Goal: Find specific page/section

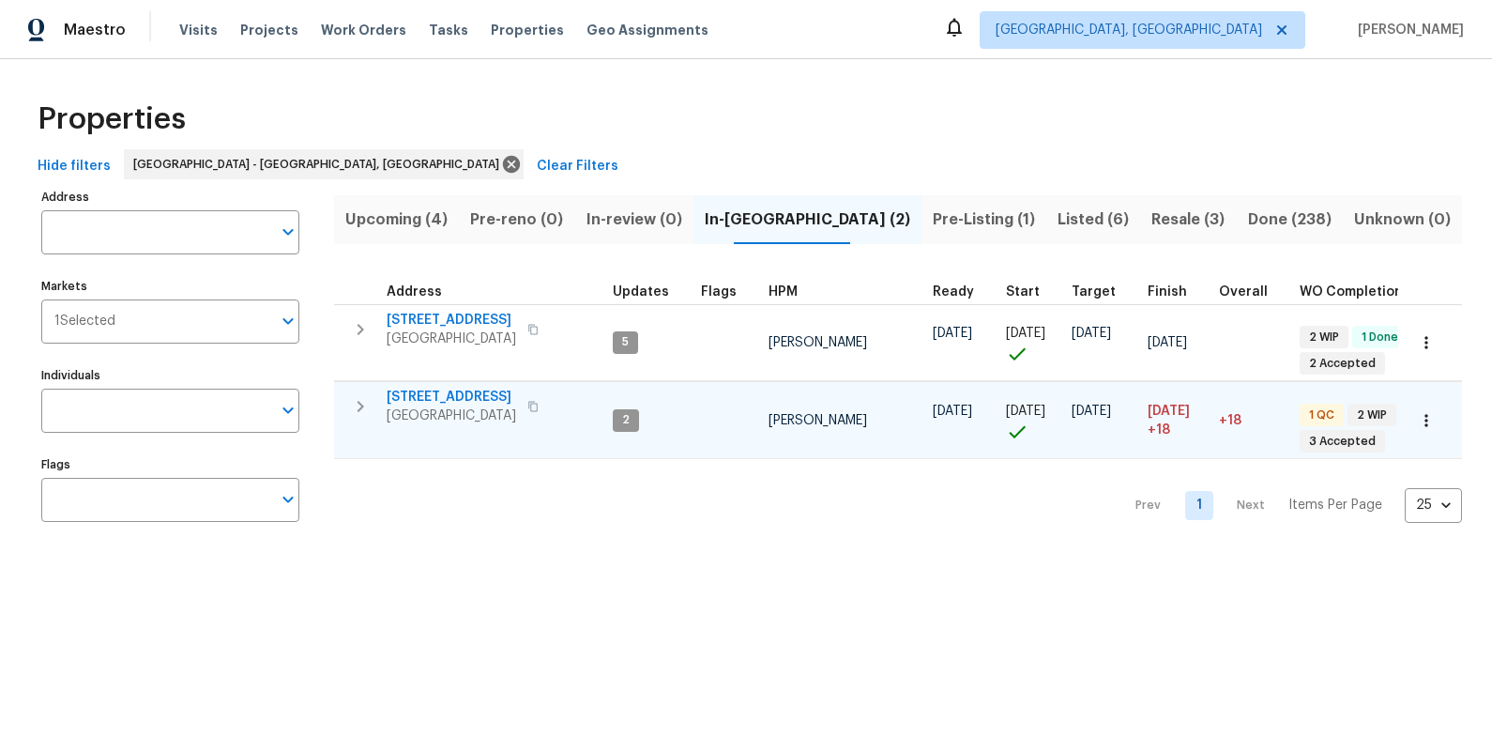
click at [459, 399] on span "1012 Kensington Blvd" at bounding box center [451, 397] width 129 height 19
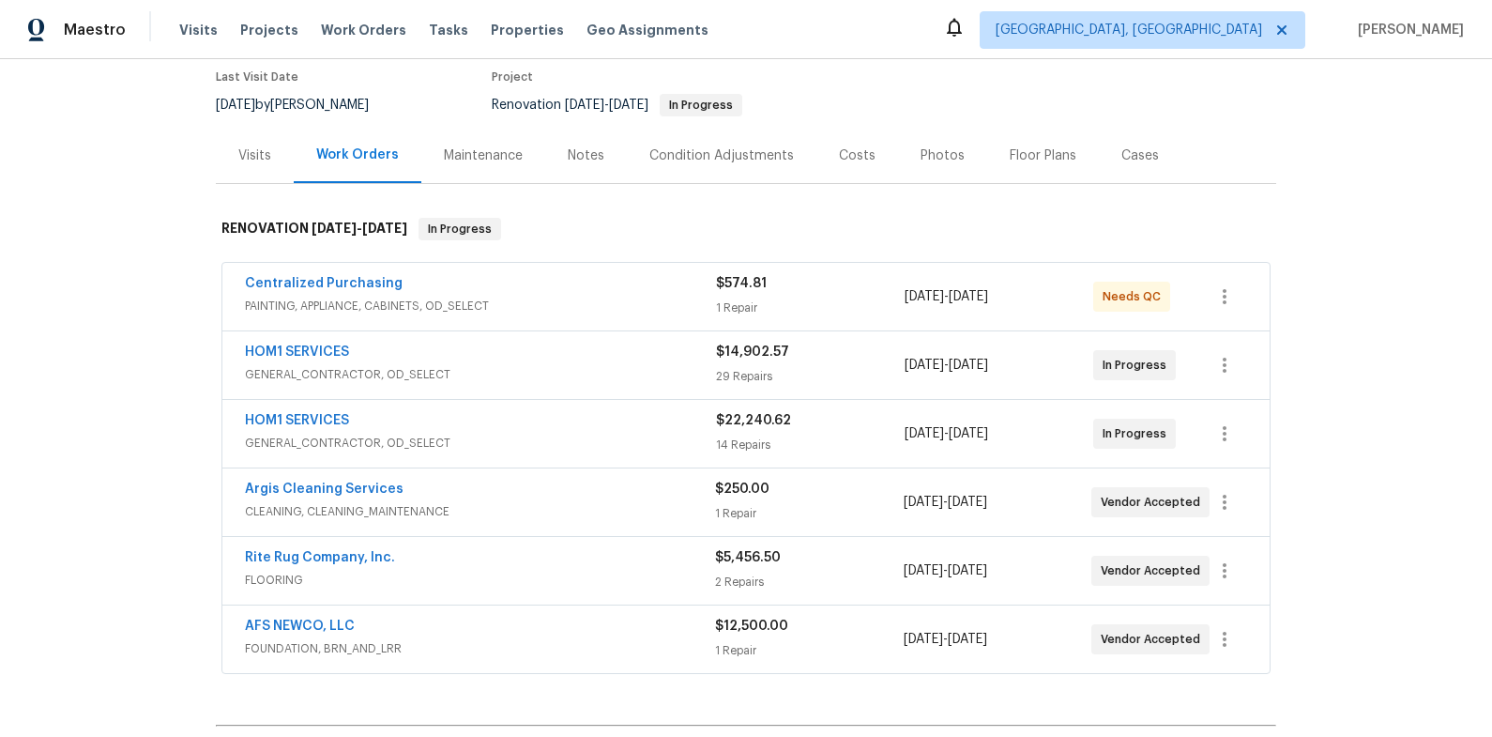
scroll to position [160, 0]
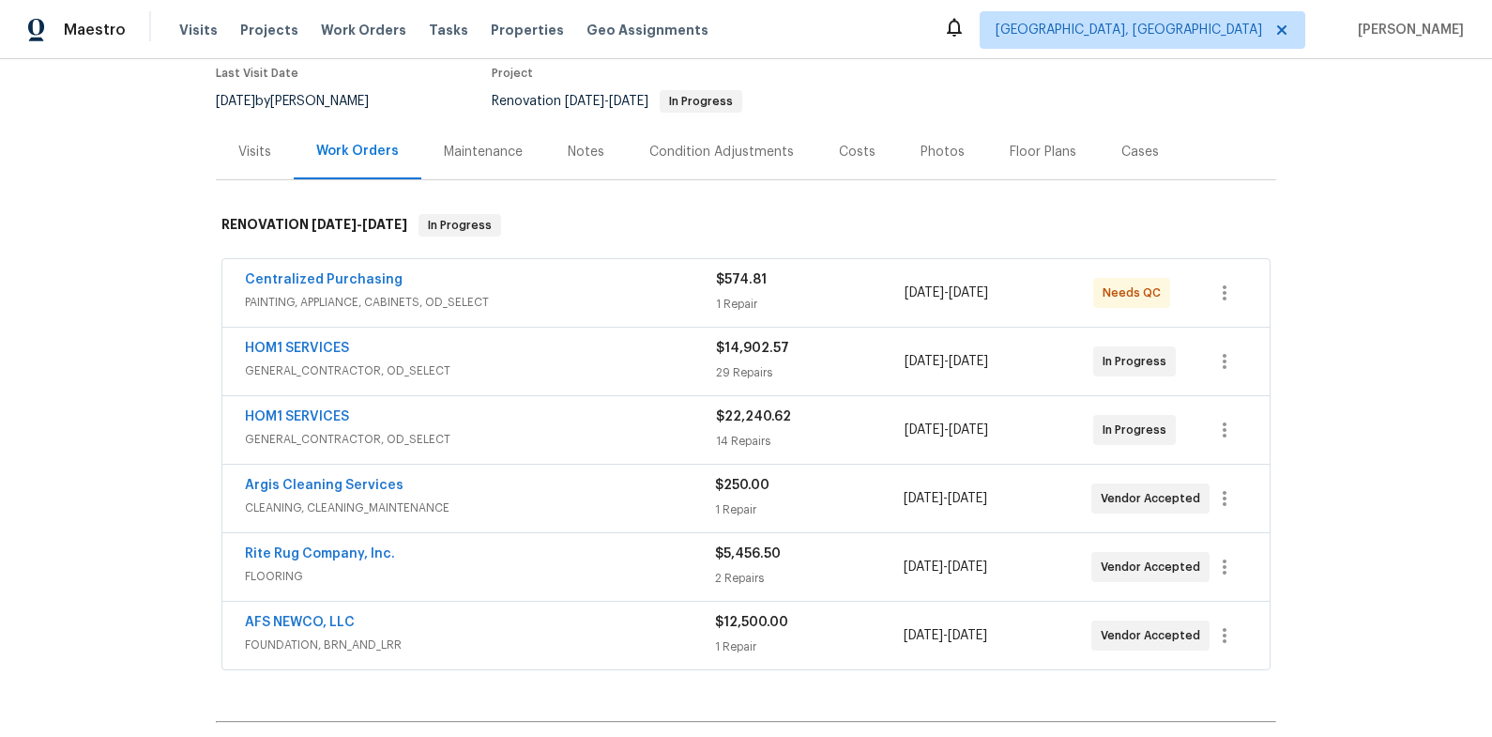
click at [564, 614] on div "AFS NEWCO, LLC" at bounding box center [480, 624] width 470 height 23
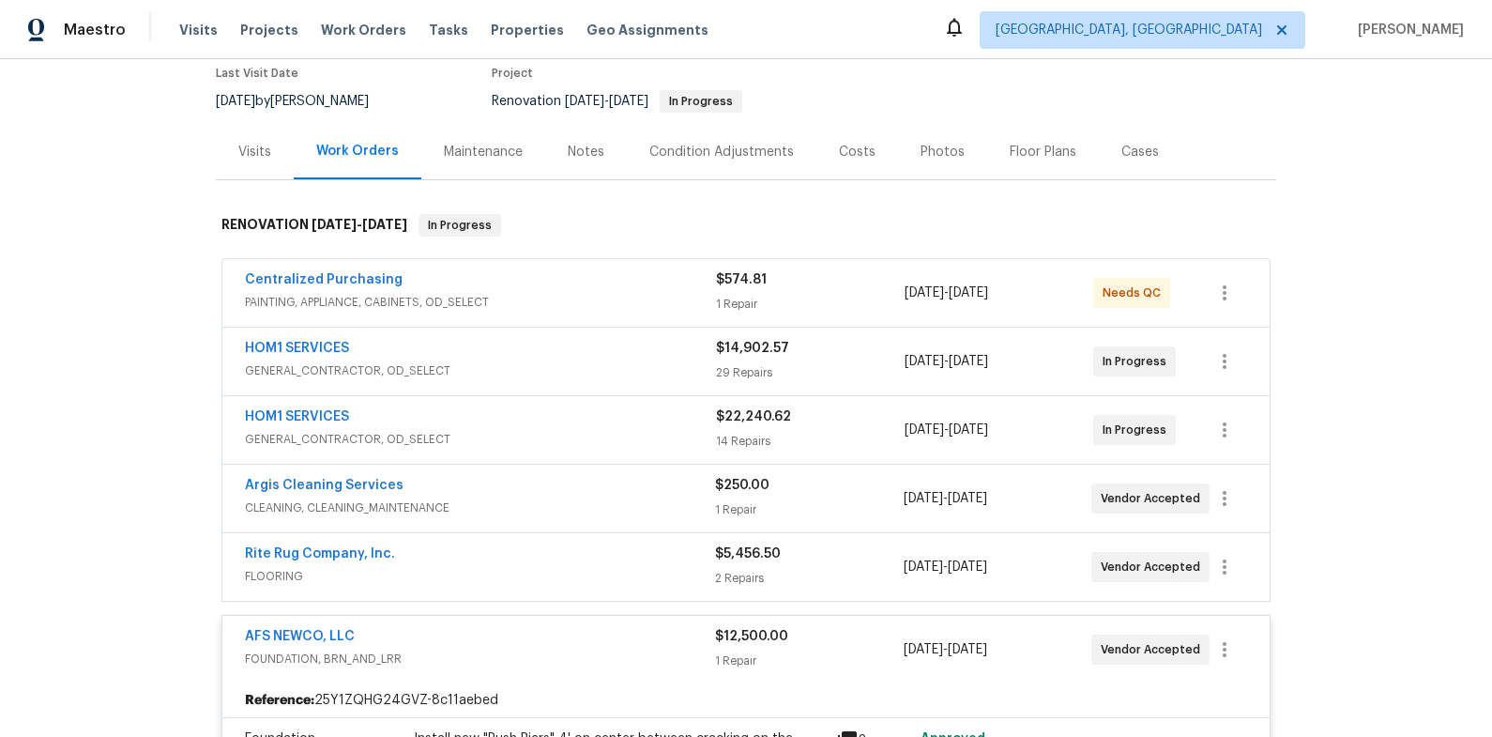
click at [839, 159] on div "Costs" at bounding box center [857, 152] width 37 height 19
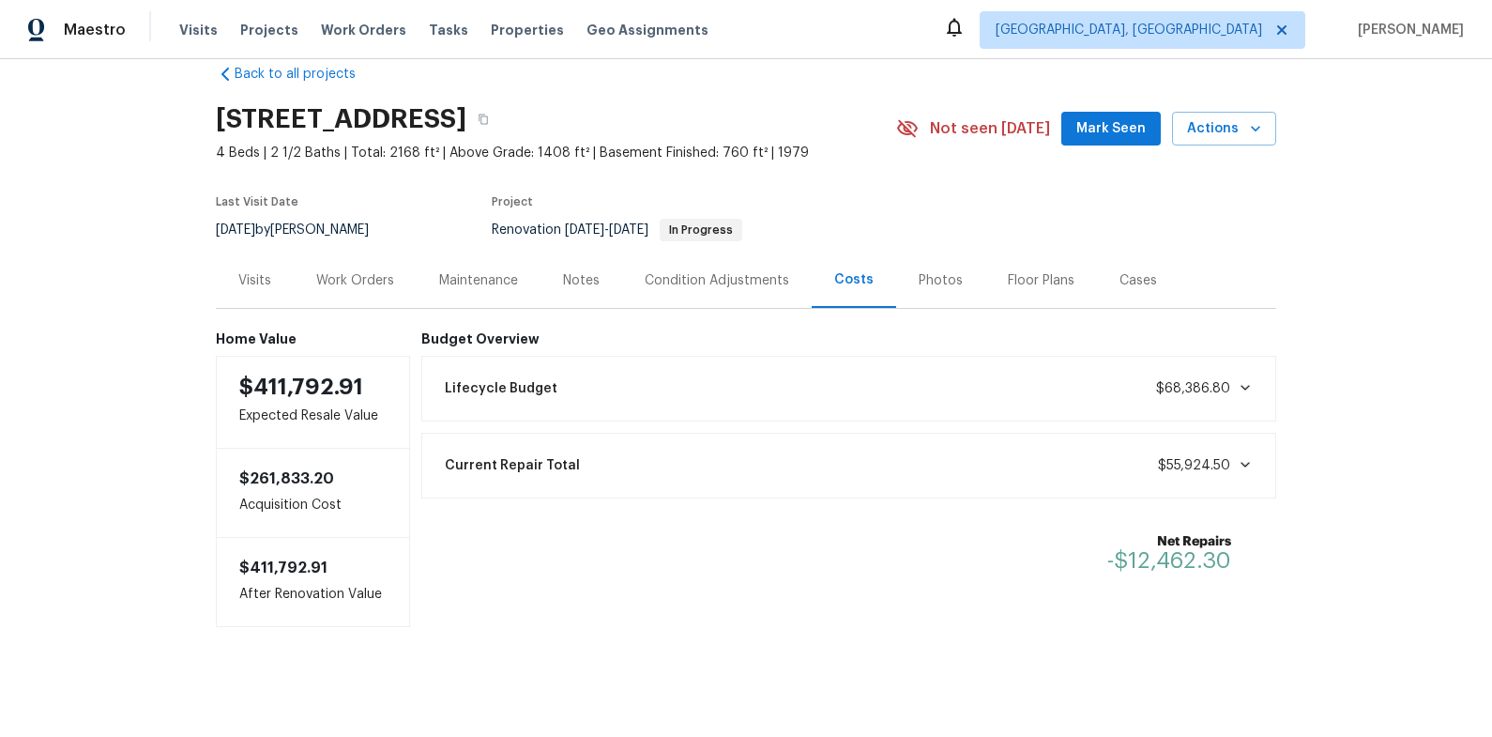
scroll to position [35, 0]
click at [351, 273] on div "Work Orders" at bounding box center [355, 277] width 78 height 19
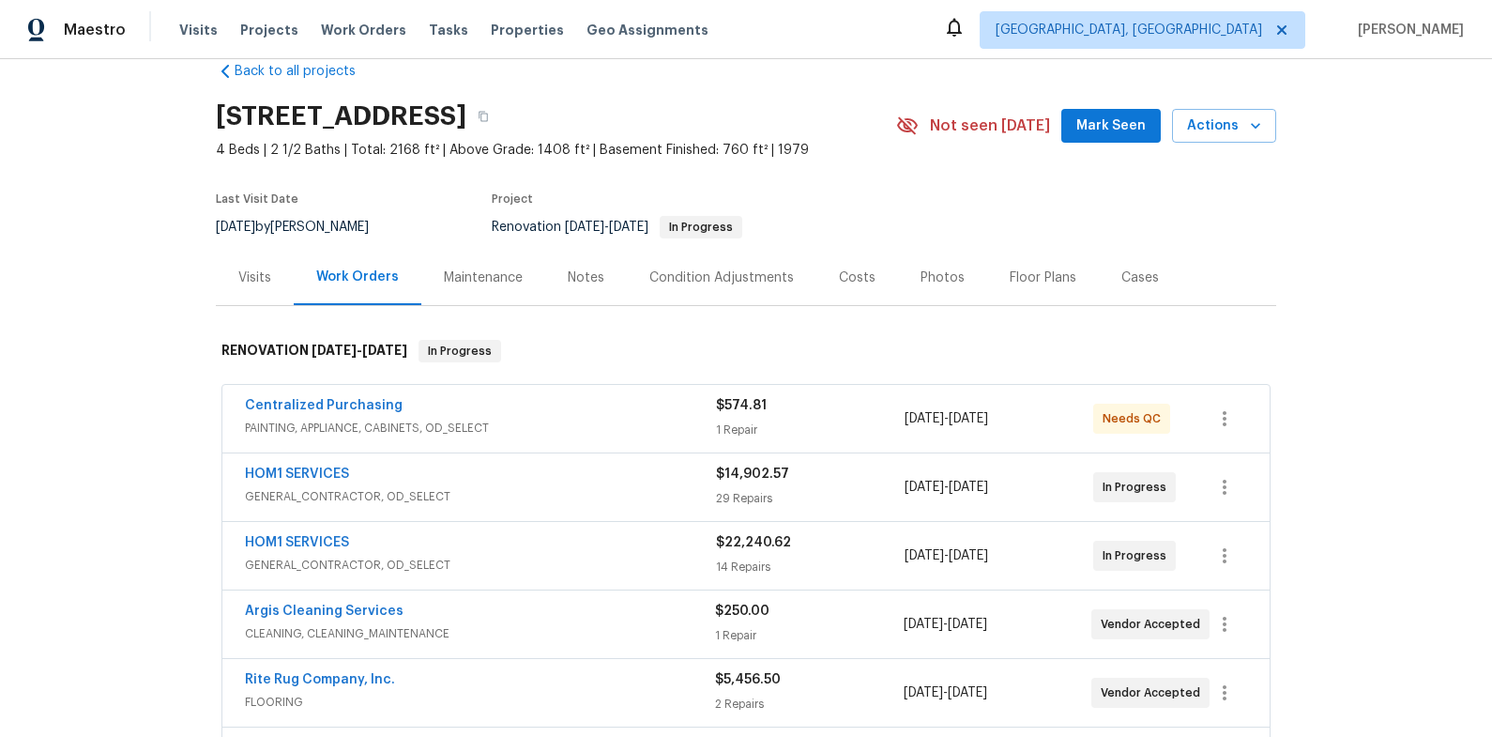
scroll to position [160, 0]
